Goal: Transaction & Acquisition: Obtain resource

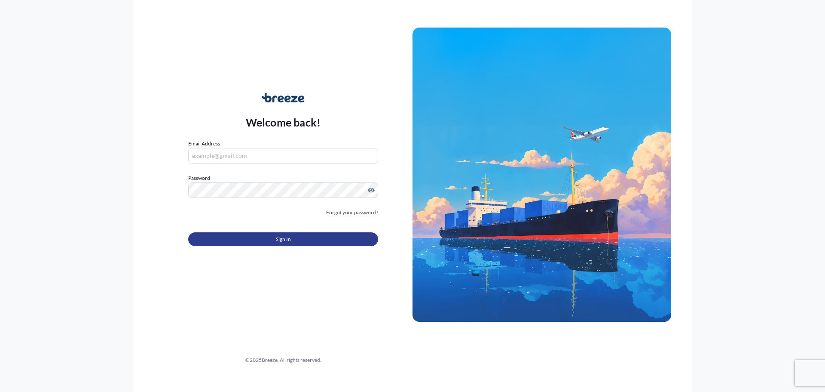
type input "[PERSON_NAME][EMAIL_ADDRESS][PERSON_NAME][DOMAIN_NAME]"
click at [289, 245] on button "Sign In" at bounding box center [283, 239] width 190 height 14
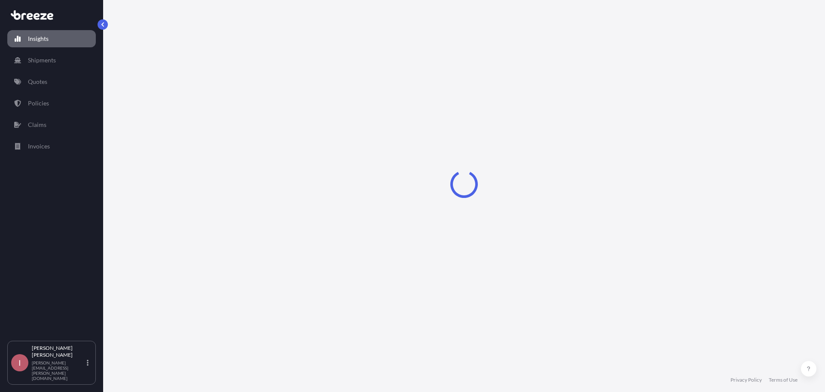
select select "2025"
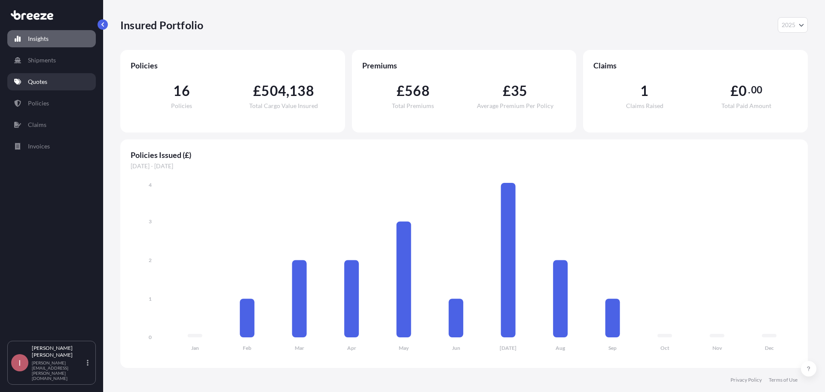
click at [74, 84] on link "Quotes" at bounding box center [51, 81] width 89 height 17
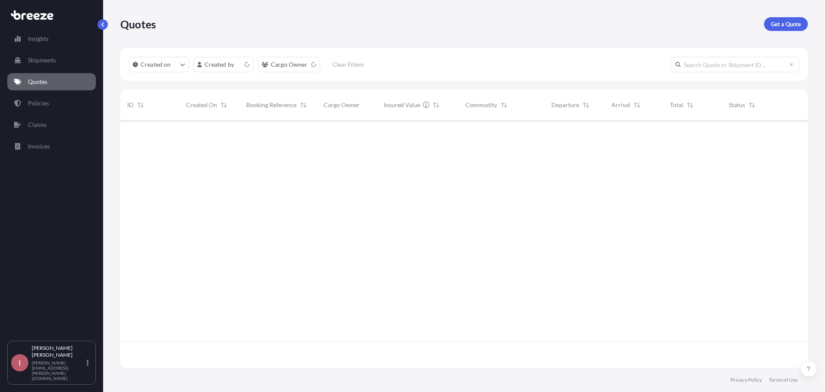
scroll to position [245, 681]
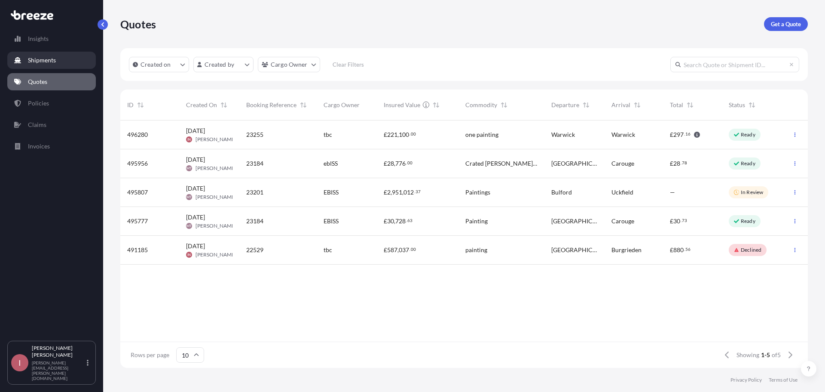
click at [65, 53] on link "Shipments" at bounding box center [51, 60] width 89 height 17
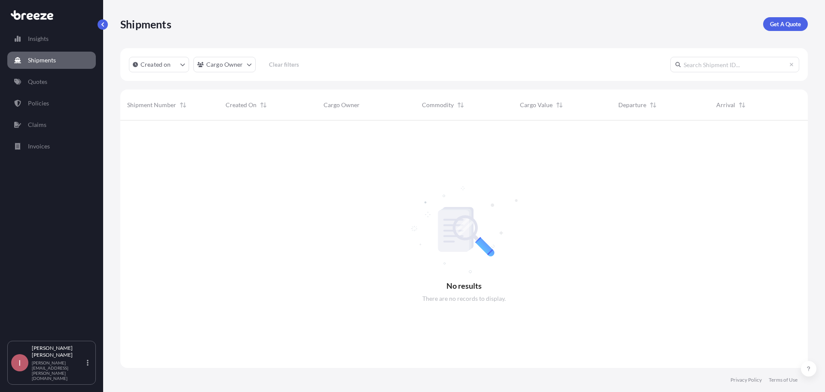
scroll to position [272, 681]
click at [790, 23] on p "Get A Quote" at bounding box center [785, 24] width 31 height 9
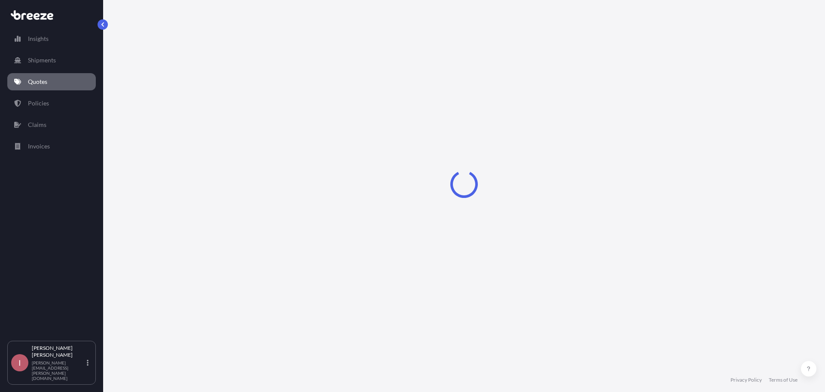
select select "Sea"
select select "1"
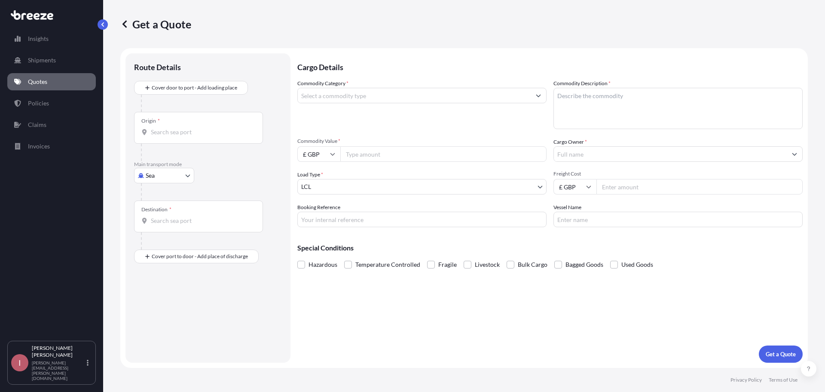
click at [155, 125] on div "Origin *" at bounding box center [198, 128] width 129 height 32
click at [155, 128] on input "Origin *" at bounding box center [201, 132] width 101 height 9
drag, startPoint x: 181, startPoint y: 132, endPoint x: 153, endPoint y: 131, distance: 28.0
click at [153, 131] on input "W1K 3PG" at bounding box center [201, 132] width 101 height 9
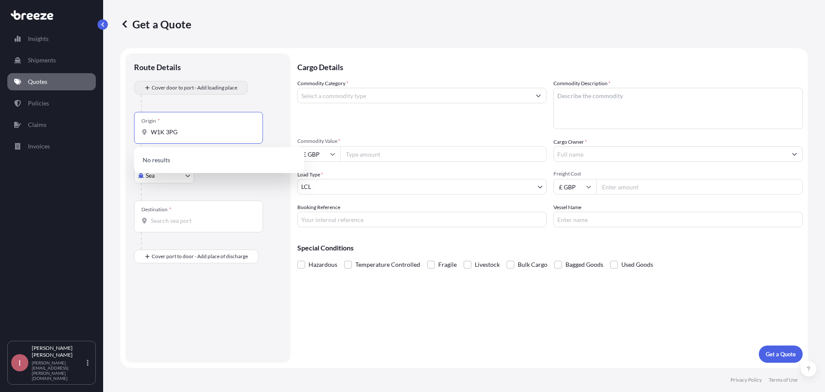
type input "W1K 3PG"
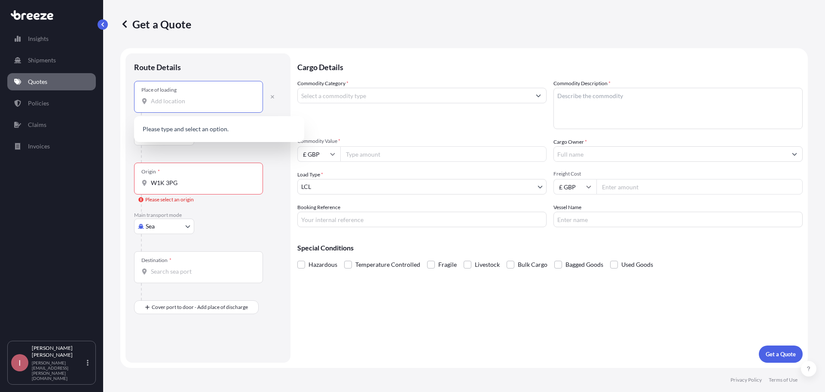
click at [168, 100] on input "Place of loading" at bounding box center [201, 101] width 101 height 9
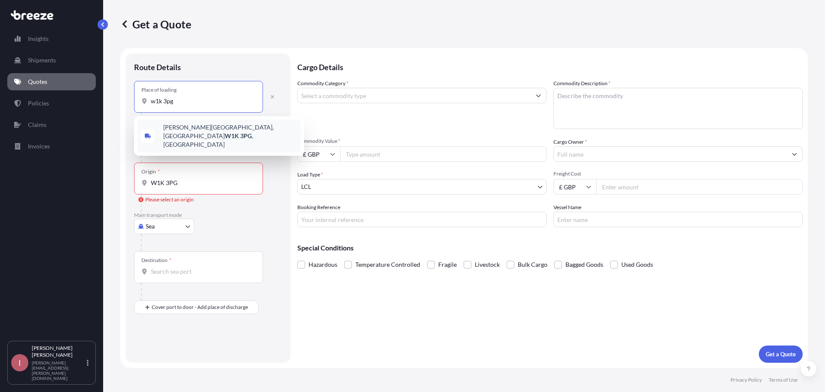
click at [172, 123] on div "[PERSON_NAME][STREET_ADDRESS]" at bounding box center [219, 136] width 163 height 33
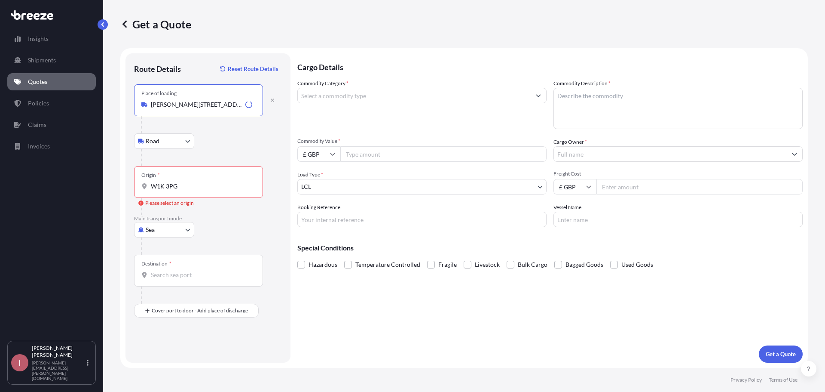
type input "[PERSON_NAME][STREET_ADDRESS]"
click at [171, 147] on body "0 options available. 5 options available. 0 options available. 5 options availa…" at bounding box center [412, 196] width 825 height 392
click at [165, 229] on body "5 options available. 0 options available. 5 options available. 0 options availa…" at bounding box center [412, 196] width 825 height 392
click at [172, 262] on div "Air" at bounding box center [164, 267] width 53 height 15
select select "Air"
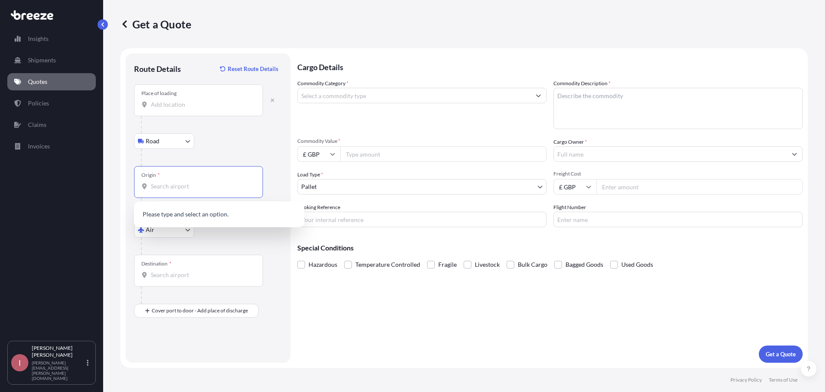
click at [190, 182] on input "Origin *" at bounding box center [201, 186] width 101 height 9
click at [170, 211] on span "GB LHR - Heathrow Apt/[GEOGRAPHIC_DATA], [GEOGRAPHIC_DATA]" at bounding box center [230, 216] width 134 height 17
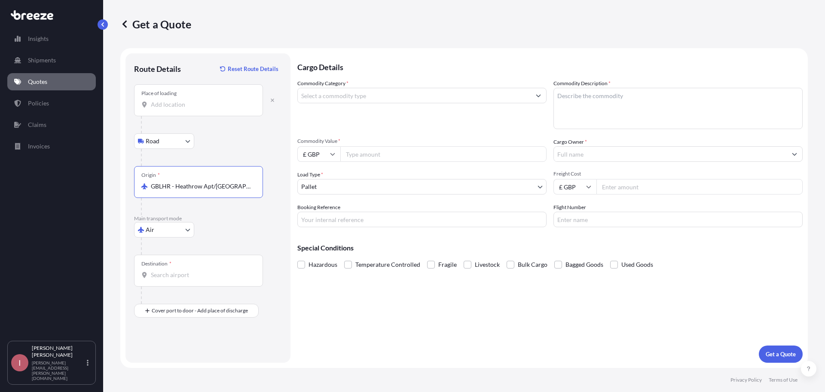
type input "GBLHR - Heathrow Apt/[GEOGRAPHIC_DATA], [GEOGRAPHIC_DATA]"
click at [164, 278] on input "Destination *" at bounding box center [201, 274] width 101 height 9
type input "AEDXB - [GEOGRAPHIC_DATA], [GEOGRAPHIC_DATA]"
click at [403, 99] on input "Commodity Category *" at bounding box center [414, 95] width 233 height 15
click at [759, 345] on button "Get a Quote" at bounding box center [781, 353] width 44 height 17
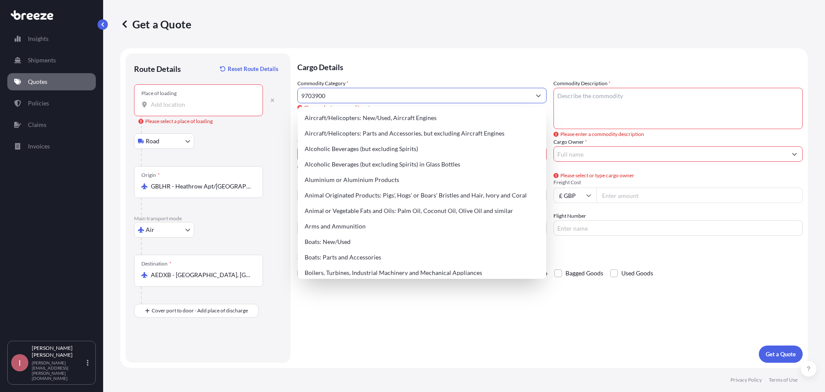
click at [399, 98] on input "9703900" at bounding box center [414, 95] width 233 height 15
drag, startPoint x: 395, startPoint y: 96, endPoint x: 279, endPoint y: 100, distance: 116.1
click at [279, 100] on form "Route Details Reset Route Details Place of loading Please select a place of loa…" at bounding box center [464, 207] width 688 height 319
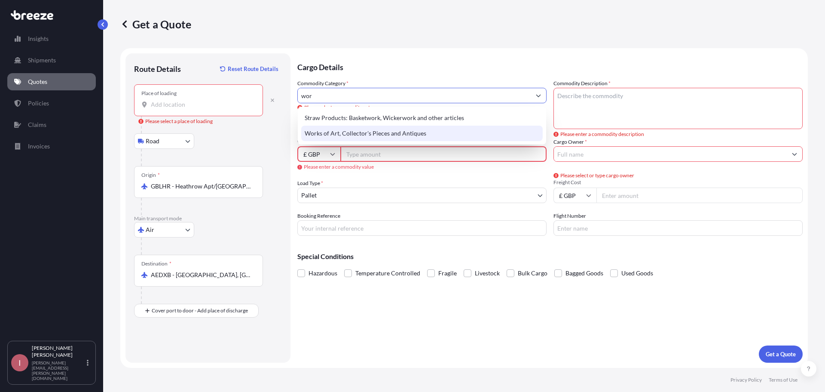
click at [324, 139] on div "Works of Art, Collector's Pieces and Antiques" at bounding box center [422, 133] width 242 height 15
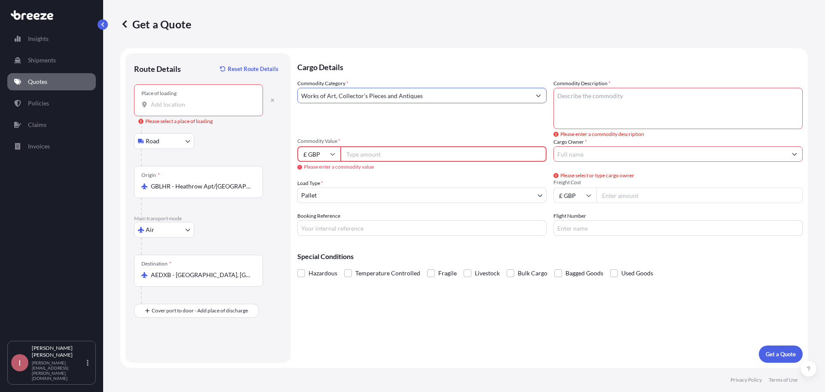
type input "Works of Art, Collector's Pieces and Antiques"
click at [628, 121] on textarea "Commodity Description *" at bounding box center [678, 108] width 249 height 41
type textarea "sculpture"
click at [365, 157] on input "Commodity Value *" at bounding box center [443, 153] width 206 height 15
click at [329, 157] on input "£ GBP" at bounding box center [318, 153] width 43 height 15
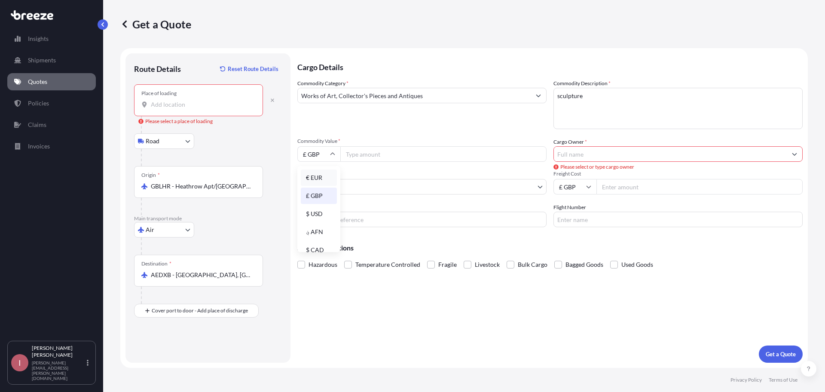
click at [320, 176] on div "€ EUR" at bounding box center [319, 177] width 36 height 16
type input "€ EUR"
click at [362, 157] on input "Commodity Value *" at bounding box center [443, 153] width 206 height 15
type input "23800"
click at [576, 145] on label "Cargo Owner *" at bounding box center [571, 142] width 34 height 9
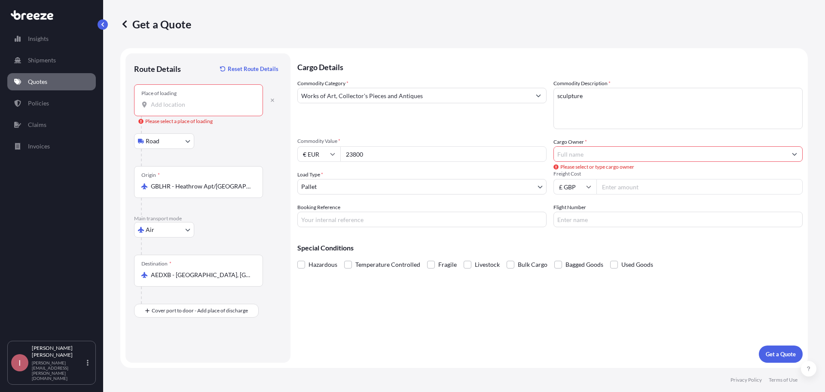
click at [576, 146] on input "Cargo Owner *" at bounding box center [670, 153] width 233 height 15
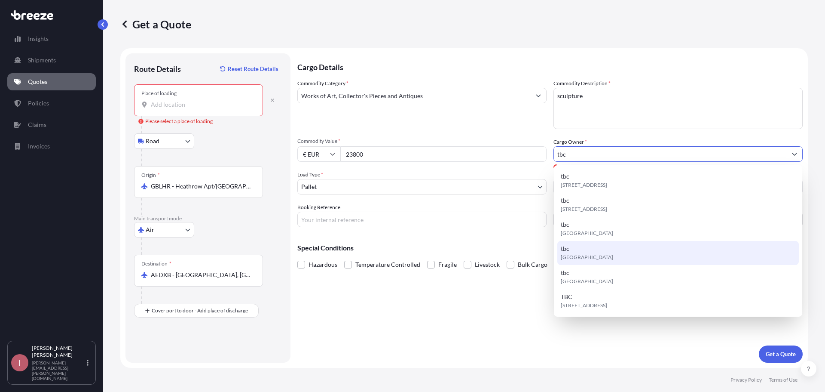
click at [583, 242] on div "tbc [GEOGRAPHIC_DATA]" at bounding box center [679, 253] width 242 height 24
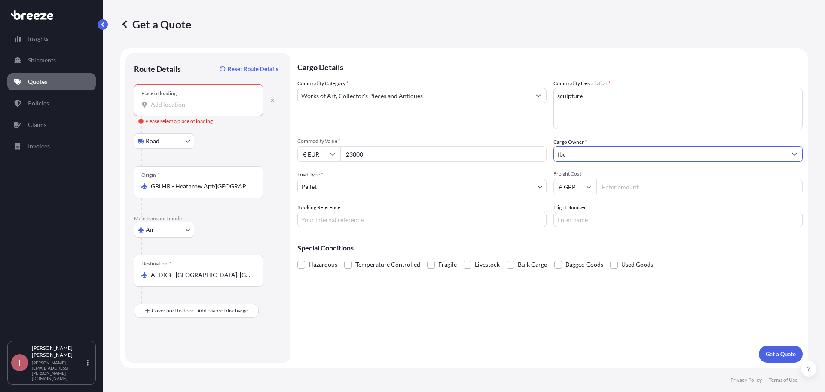
type input "tbc"
click at [625, 191] on input "Freight Cost" at bounding box center [700, 186] width 206 height 15
click at [644, 190] on input "Freight Cost" at bounding box center [700, 186] width 206 height 15
type input "2254.47"
click at [385, 224] on input "Booking Reference" at bounding box center [421, 219] width 249 height 15
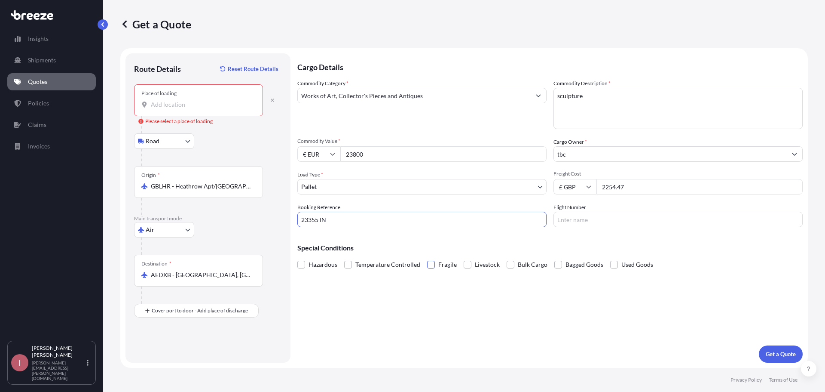
type input "23355 IN"
click at [429, 261] on span at bounding box center [431, 265] width 8 height 8
click at [427, 258] on input "Fragile" at bounding box center [427, 258] width 0 height 0
click at [776, 353] on p "Get a Quote" at bounding box center [781, 353] width 30 height 9
click at [160, 101] on input "Place of loading Please select a place of loading" at bounding box center [201, 104] width 101 height 9
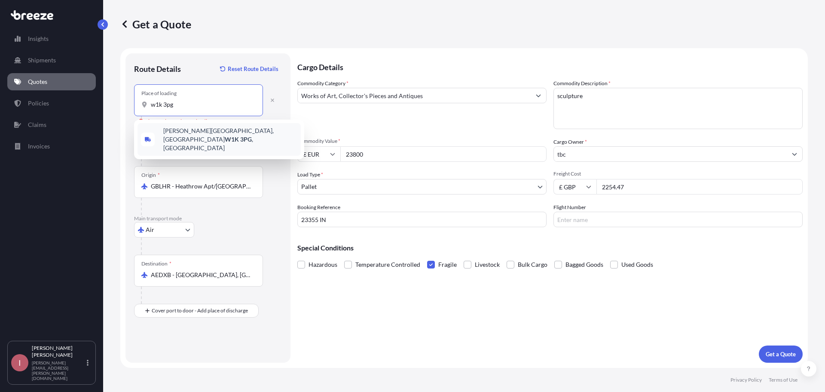
click at [199, 129] on span "[PERSON_NAME][STREET_ADDRESS]" at bounding box center [230, 139] width 134 height 26
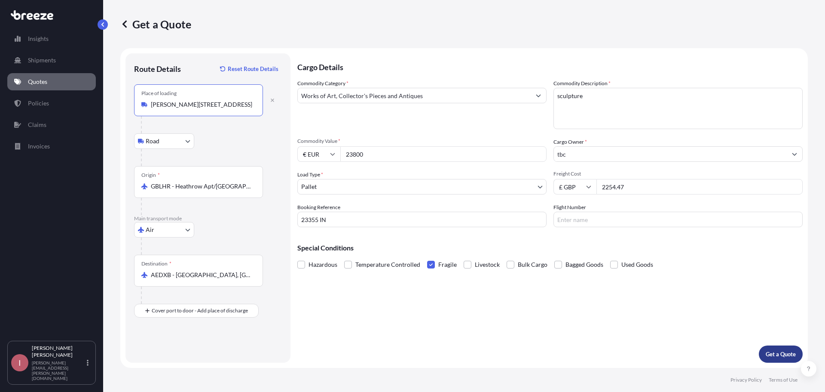
type input "[PERSON_NAME][STREET_ADDRESS]"
click at [771, 352] on p "Get a Quote" at bounding box center [781, 353] width 30 height 9
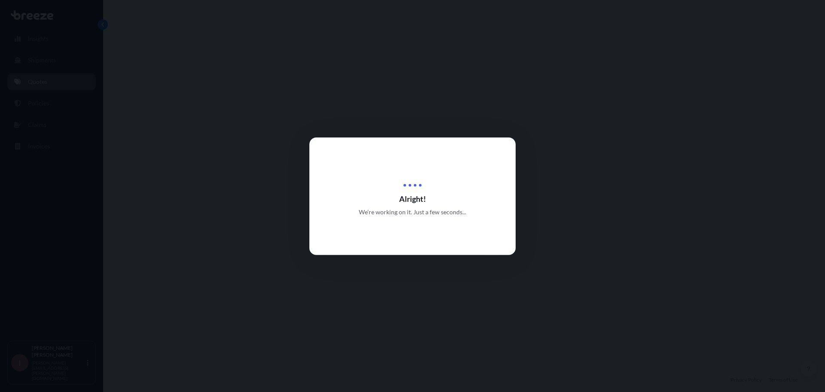
select select "Road"
select select "Air"
select select "1"
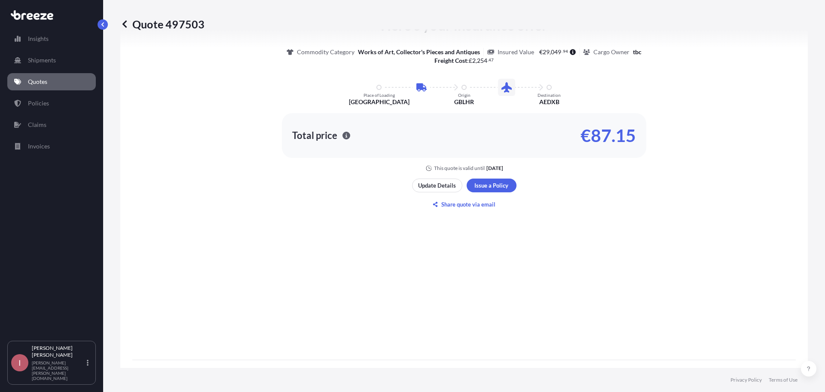
scroll to position [419, 0]
